Goal: Information Seeking & Learning: Learn about a topic

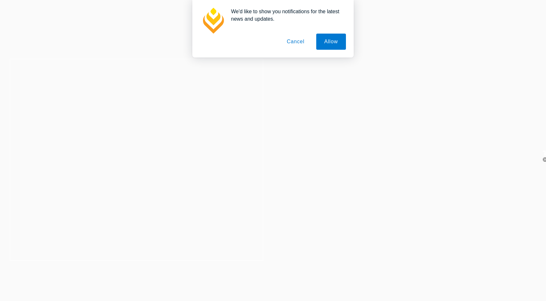
select select "en"
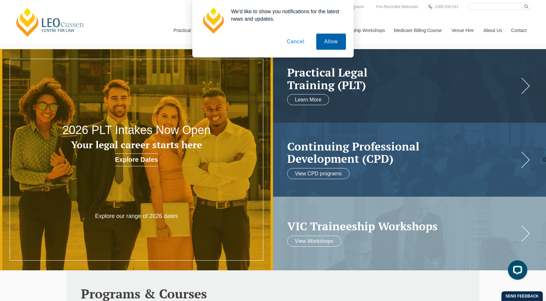
click at [326, 46] on button "Allow" at bounding box center [331, 42] width 30 height 16
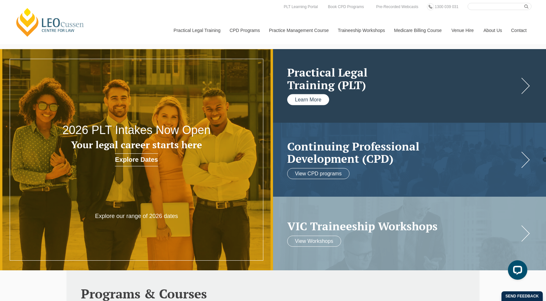
click at [301, 96] on link "Learn More" at bounding box center [308, 99] width 42 height 11
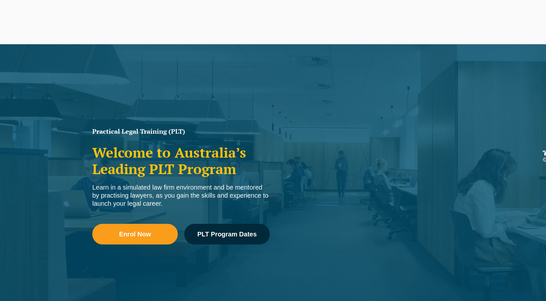
select select "en"
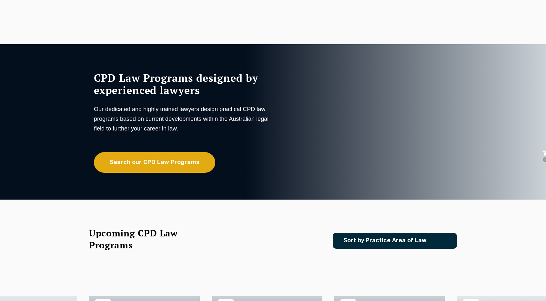
select select "en"
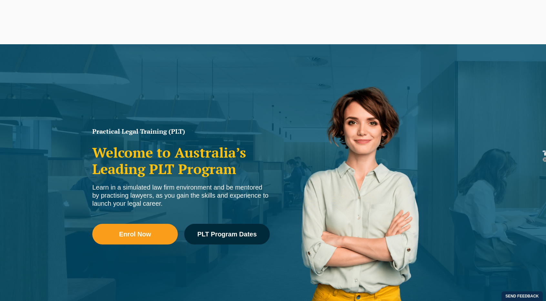
select select "en"
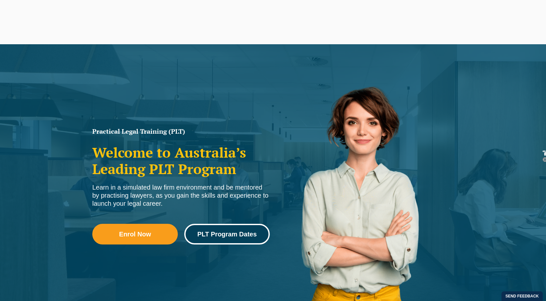
click at [233, 233] on span "PLT Program Dates" at bounding box center [226, 234] width 59 height 6
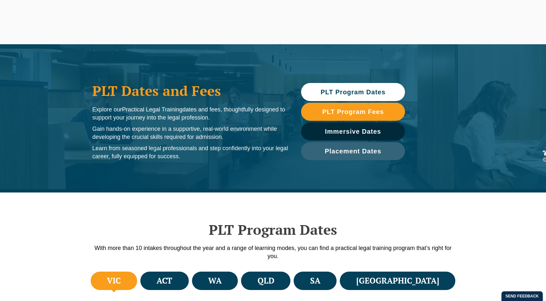
select select "en"
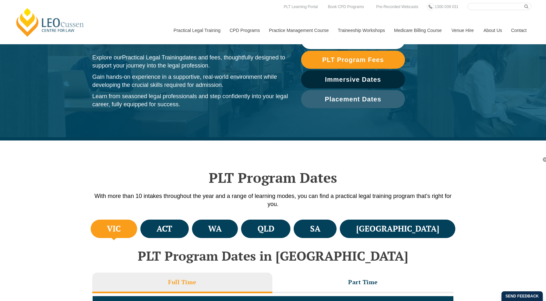
click at [119, 228] on h4 "VIC" at bounding box center [114, 228] width 14 height 11
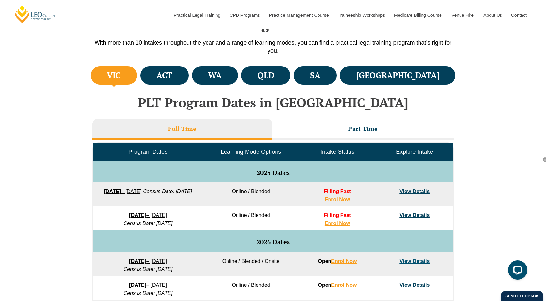
scroll to position [206, 0]
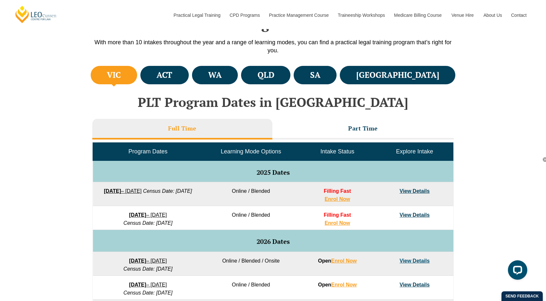
click at [414, 190] on link "View Details" at bounding box center [415, 190] width 30 height 5
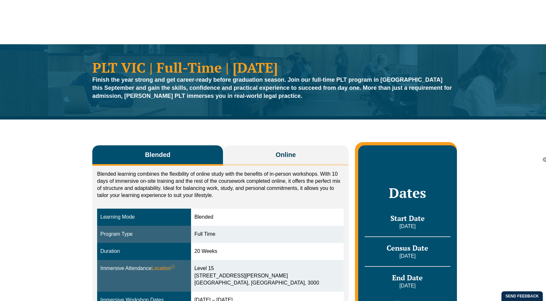
select select "en"
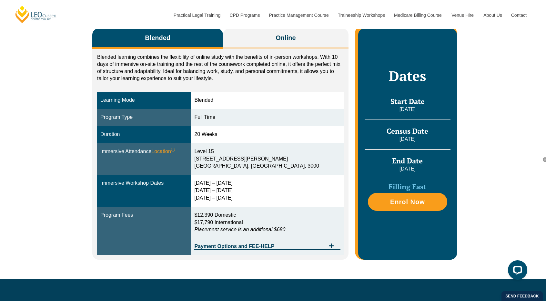
scroll to position [97, 0]
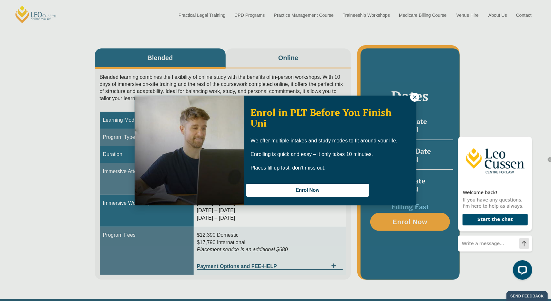
click at [414, 100] on icon at bounding box center [415, 97] width 6 height 6
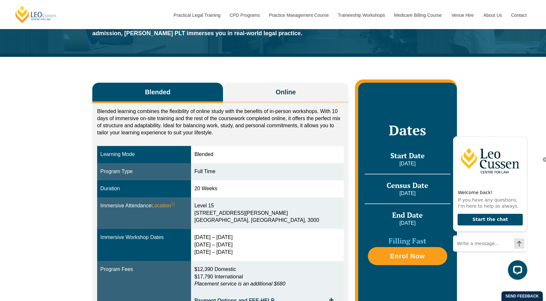
scroll to position [116, 0]
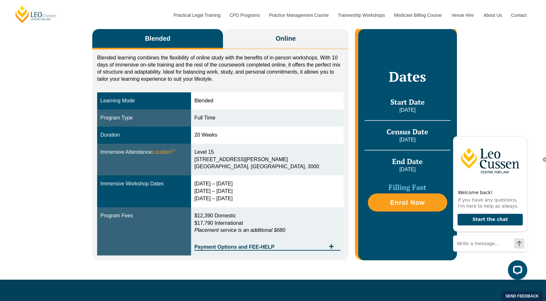
drag, startPoint x: 165, startPoint y: 182, endPoint x: 98, endPoint y: 183, distance: 66.5
click at [98, 183] on td "Immersive Workshop Dates" at bounding box center [144, 191] width 94 height 32
copy div "Immersive Workshop Dates"
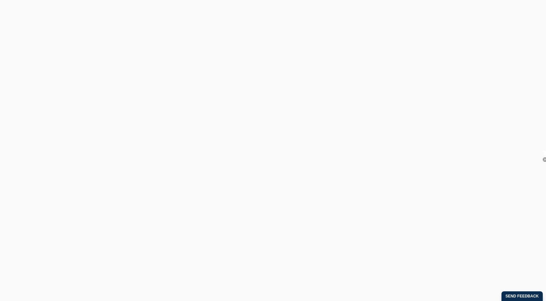
select select "en"
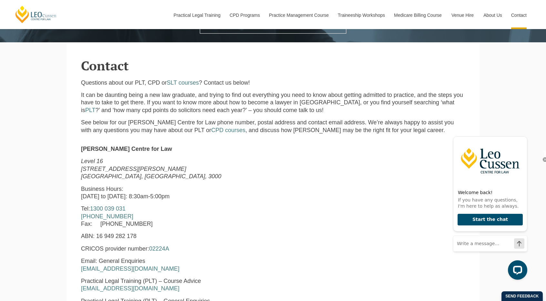
scroll to position [195, 0]
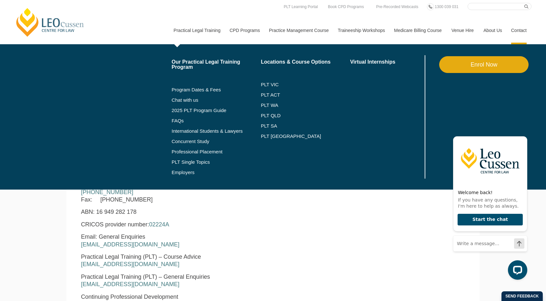
click at [195, 95] on li "Program Dates & Fees" at bounding box center [216, 90] width 89 height 10
click at [194, 98] on link "Chat with us" at bounding box center [216, 99] width 89 height 5
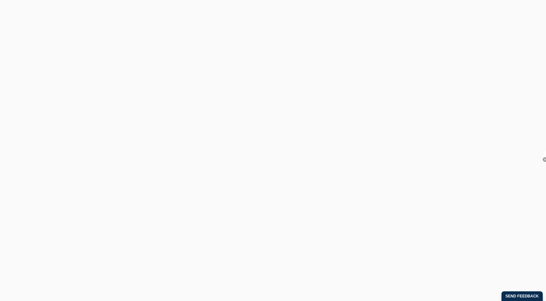
select select "en"
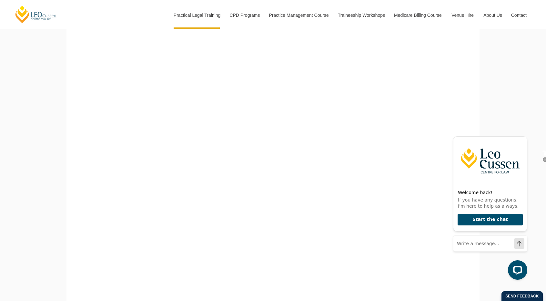
scroll to position [204, 0]
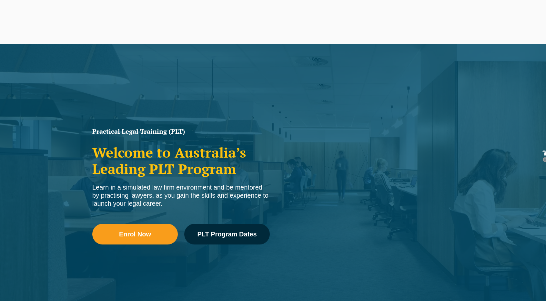
select select "en"
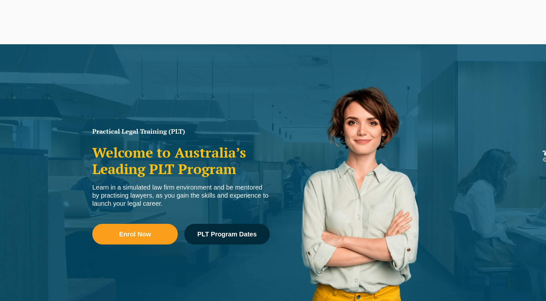
select select "en"
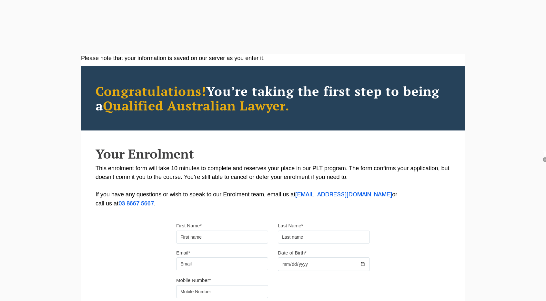
select select "en"
